Goal: Information Seeking & Learning: Learn about a topic

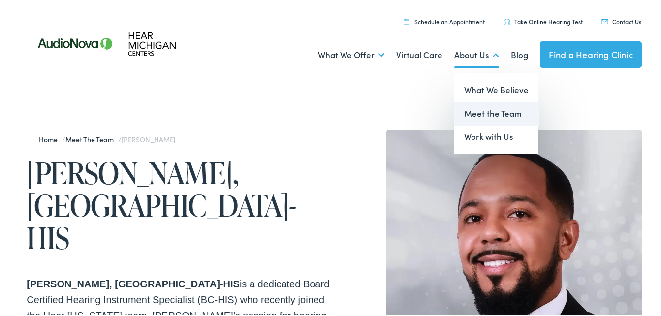
click at [476, 114] on link "Meet the Team" at bounding box center [496, 112] width 84 height 24
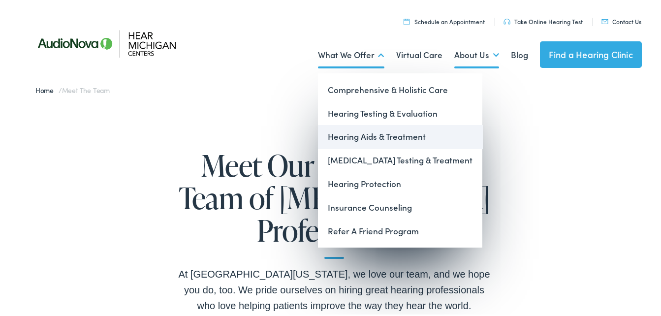
click at [347, 136] on link "Hearing Aids & Treatment" at bounding box center [400, 135] width 164 height 24
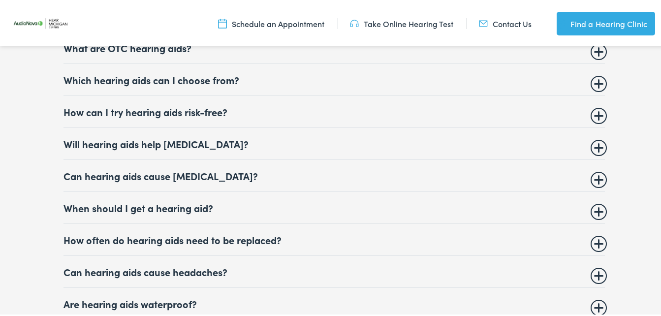
scroll to position [3788, 0]
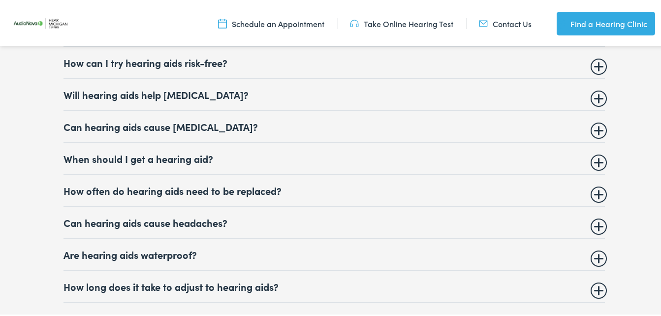
click at [590, 88] on summary "Will hearing aids help tinnitus?" at bounding box center [333, 93] width 541 height 12
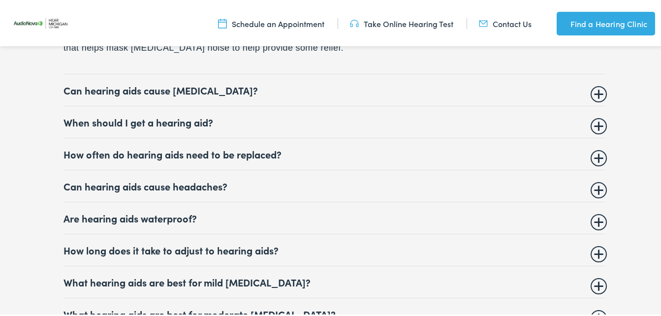
scroll to position [3985, 0]
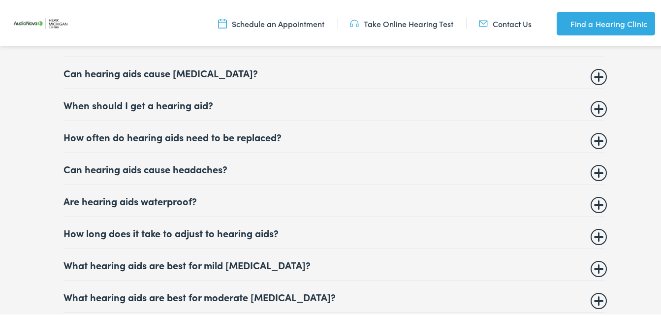
click at [592, 129] on summary "How often do hearing aids need to be replaced?" at bounding box center [333, 135] width 541 height 12
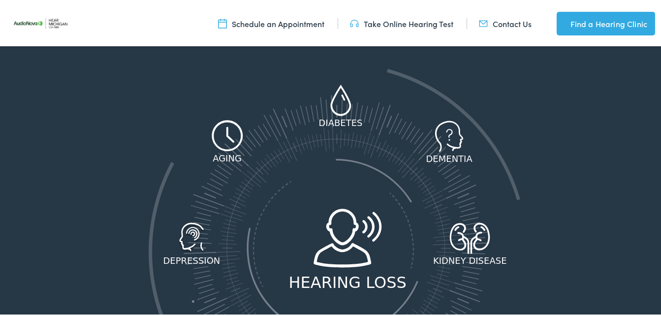
scroll to position [1218, 0]
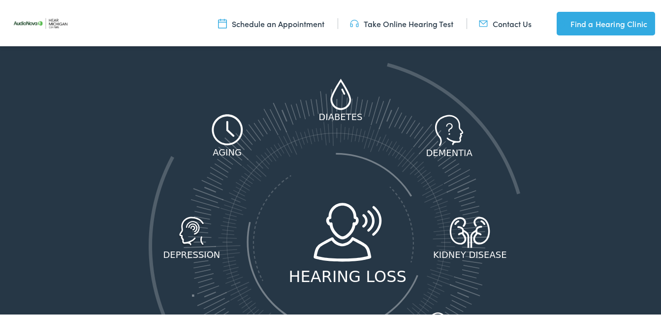
click at [482, 96] on div "diabetes dementia kidney disease tinnitus heart disease risk of falls depression" at bounding box center [334, 243] width 371 height 389
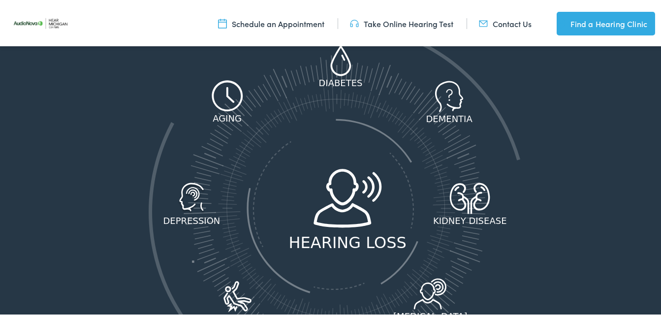
scroll to position [1267, 0]
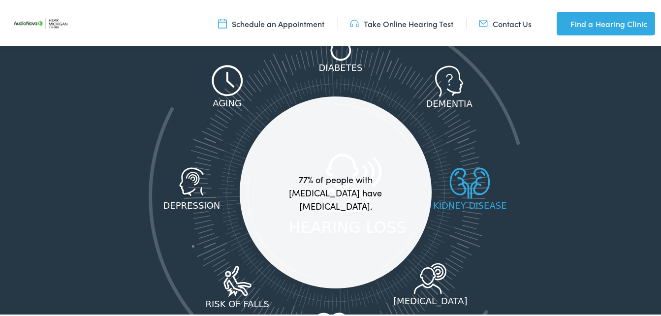
click at [473, 182] on icon at bounding box center [473, 188] width 6 height 18
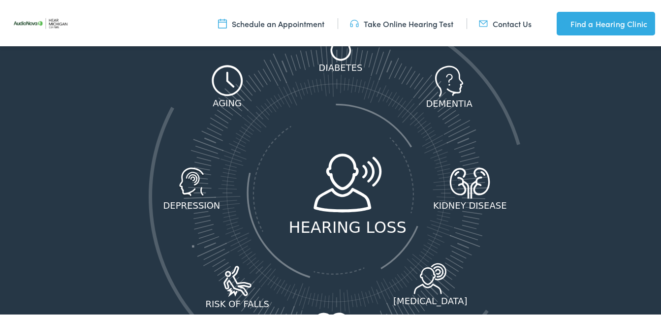
click at [546, 120] on div "Did you know hearing loss is directly related to these common medical condition…" at bounding box center [334, 154] width 561 height 470
click at [533, 124] on div "Did you know hearing loss is directly related to these common medical condition…" at bounding box center [334, 154] width 561 height 470
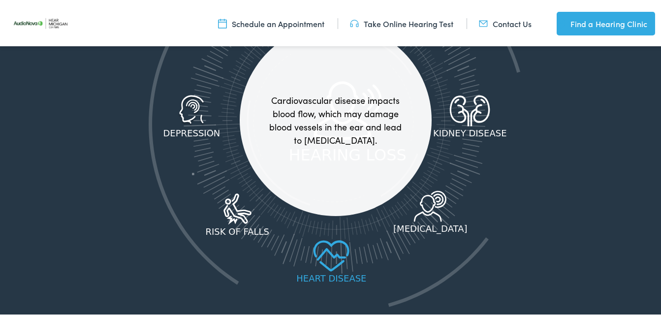
scroll to position [1316, 0]
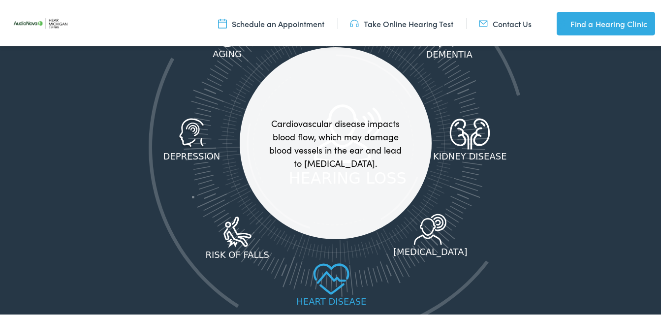
click at [331, 273] on icon at bounding box center [331, 276] width 45 height 31
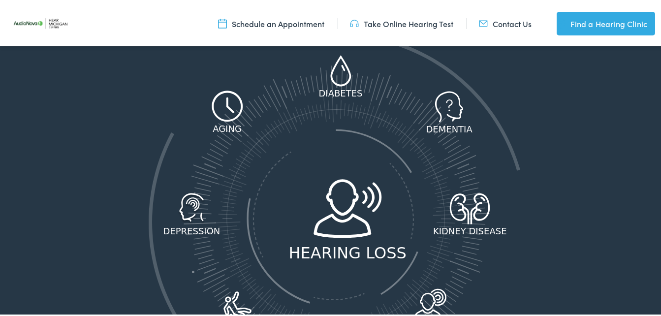
scroll to position [1218, 0]
